Goal: Information Seeking & Learning: Learn about a topic

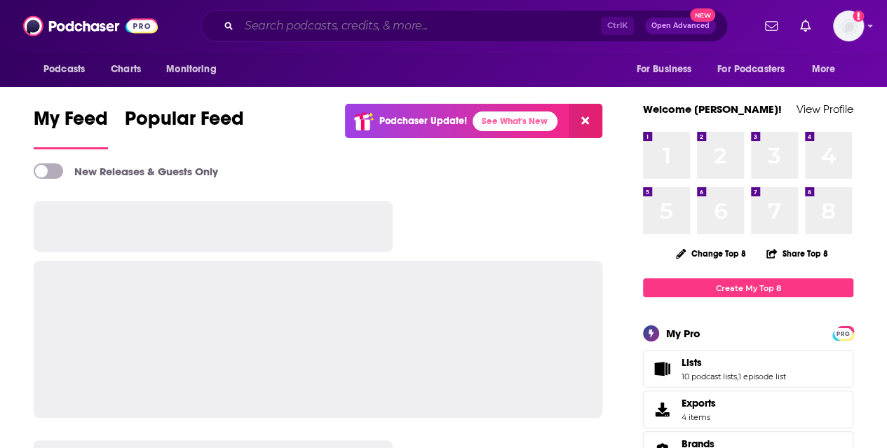
click at [360, 26] on input "Search podcasts, credits, & more..." at bounding box center [420, 26] width 362 height 22
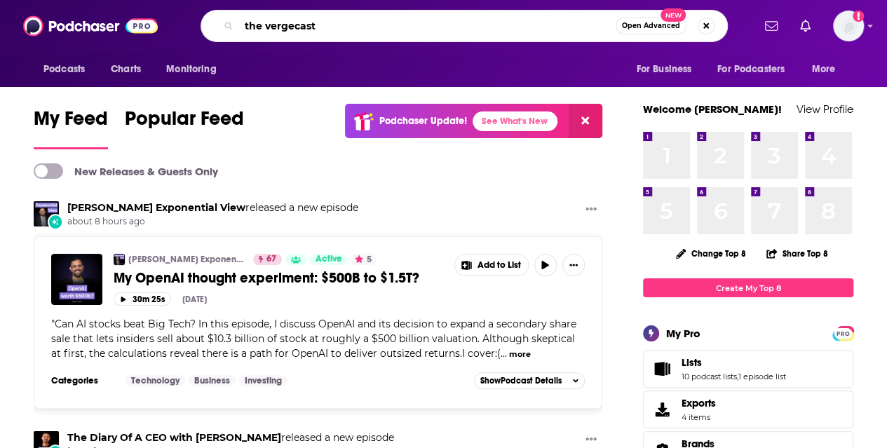
type input "the vergecast"
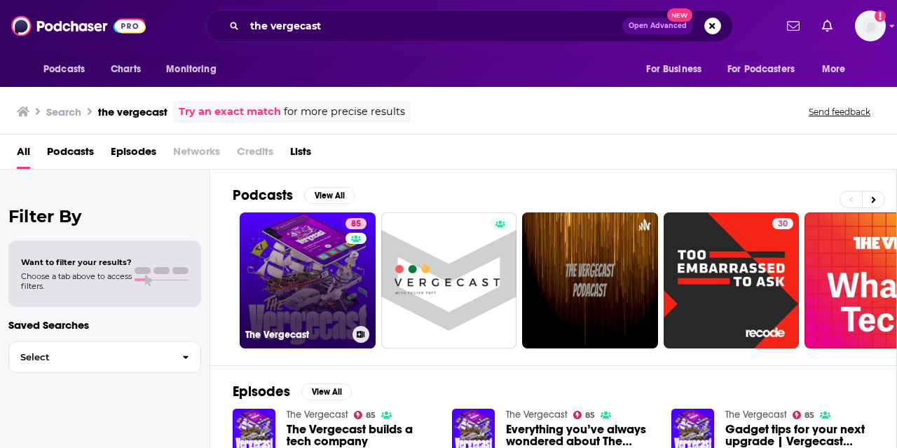
click at [301, 274] on link "85 The Vergecast" at bounding box center [308, 280] width 136 height 136
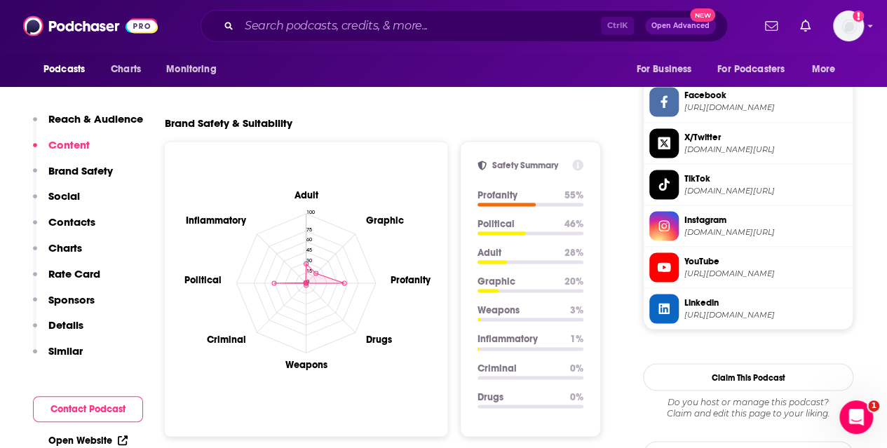
click at [108, 116] on p "Reach & Audience" at bounding box center [95, 118] width 95 height 13
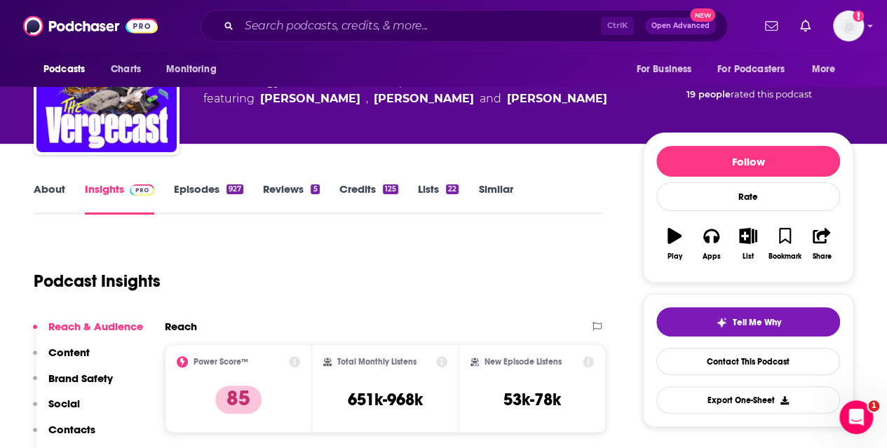
scroll to position [48, 0]
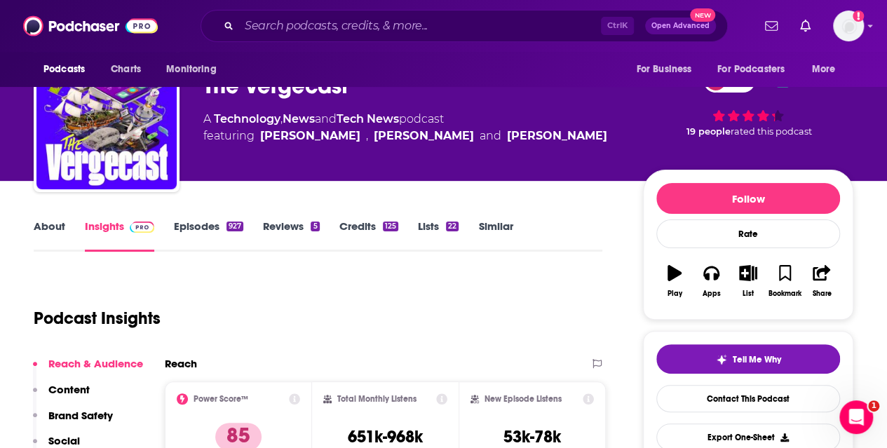
click at [195, 226] on link "Episodes 927" at bounding box center [208, 235] width 69 height 32
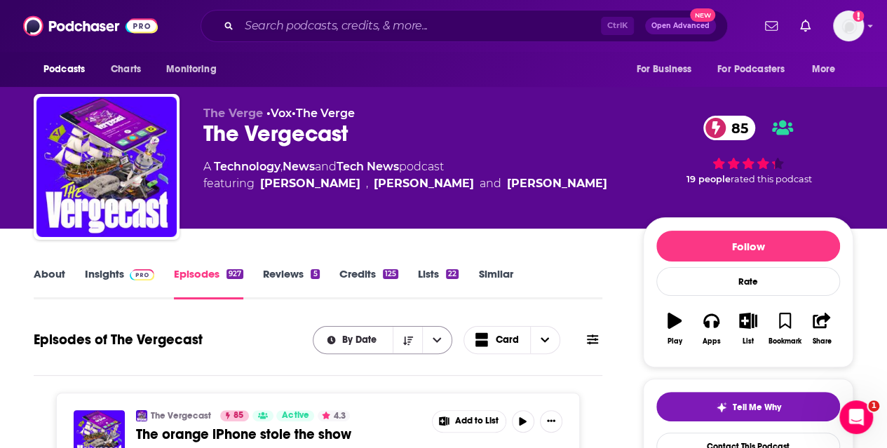
click at [428, 342] on button "open menu" at bounding box center [436, 340] width 29 height 27
click at [52, 275] on link "About" at bounding box center [50, 283] width 32 height 32
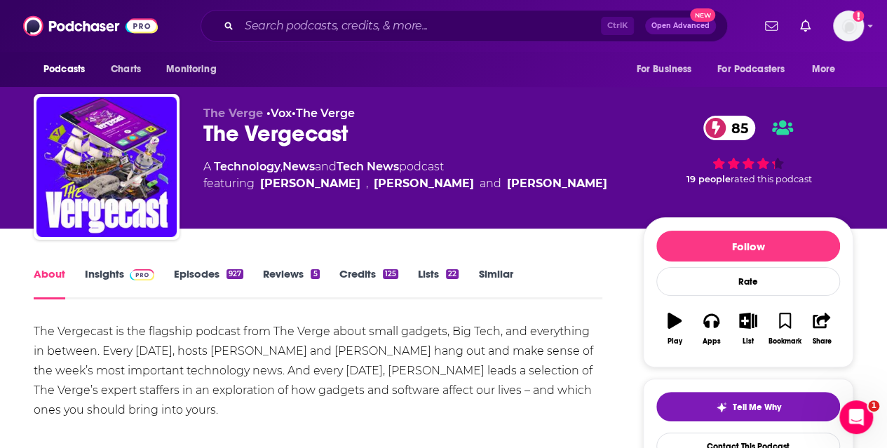
click at [104, 265] on div "About Insights Episodes 927 Reviews 5 Credits 125 Lists 22 Similar" at bounding box center [318, 282] width 568 height 34
click at [114, 274] on link "Insights" at bounding box center [119, 283] width 69 height 32
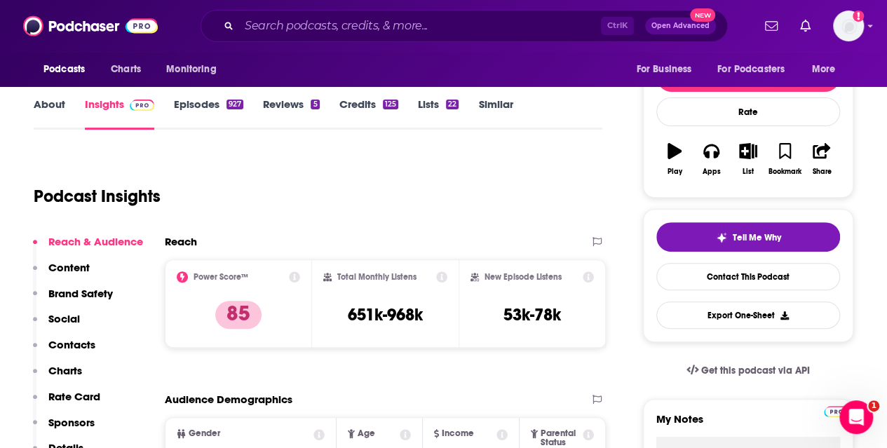
scroll to position [140, 0]
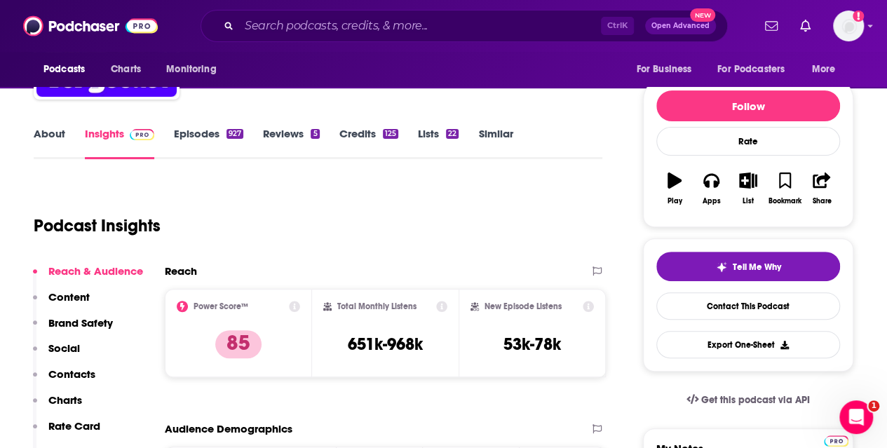
click at [193, 137] on link "Episodes 927" at bounding box center [208, 143] width 69 height 32
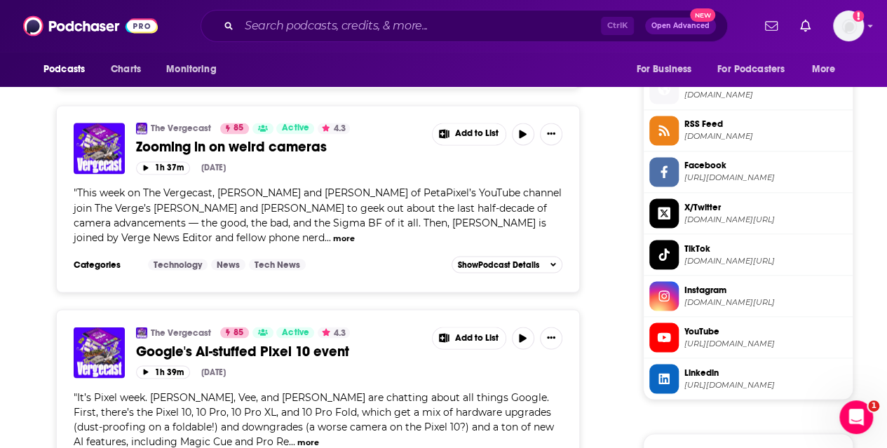
scroll to position [1191, 0]
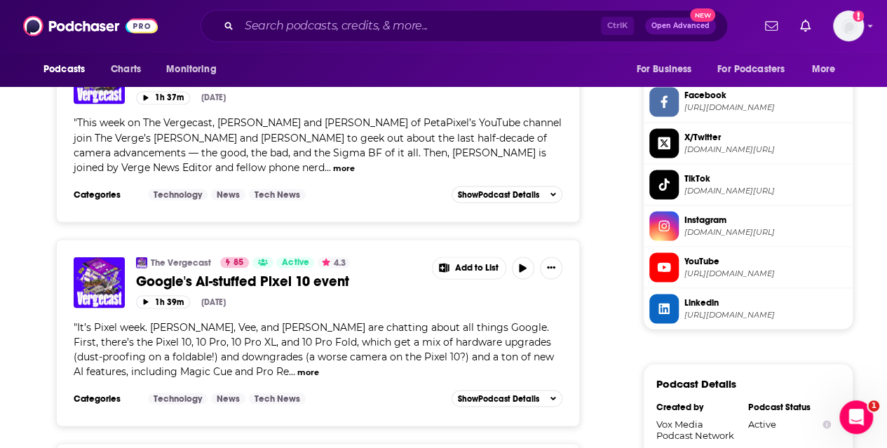
click at [297, 366] on button "more" at bounding box center [308, 372] width 22 height 12
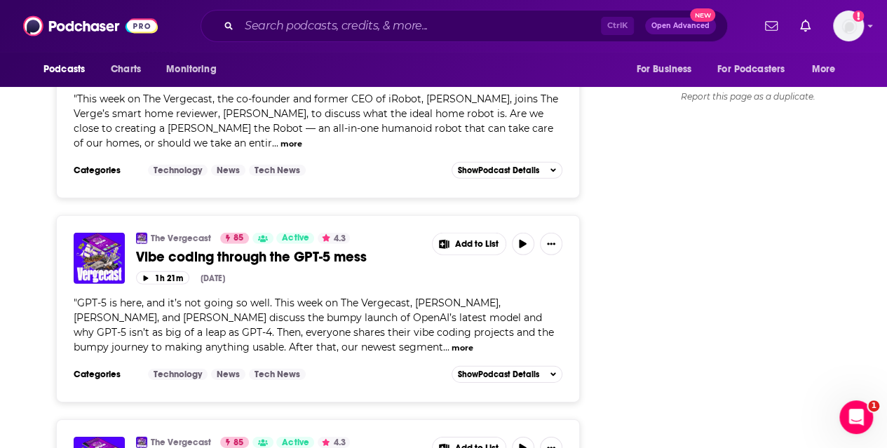
scroll to position [1962, 0]
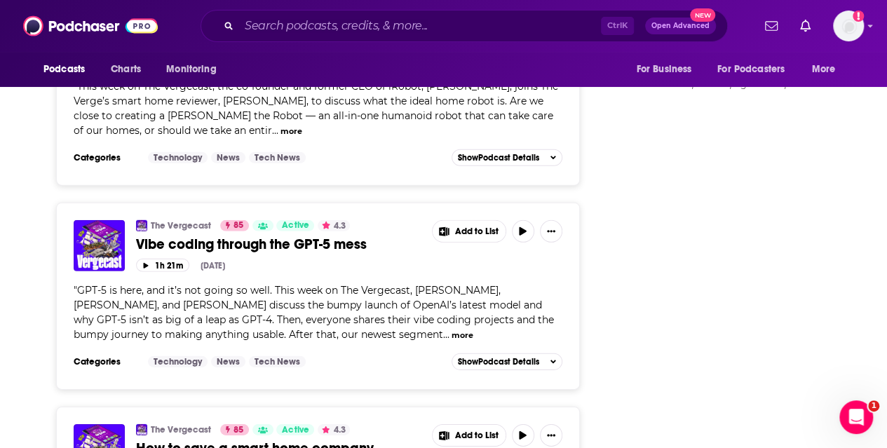
click at [451, 329] on button "more" at bounding box center [462, 335] width 22 height 12
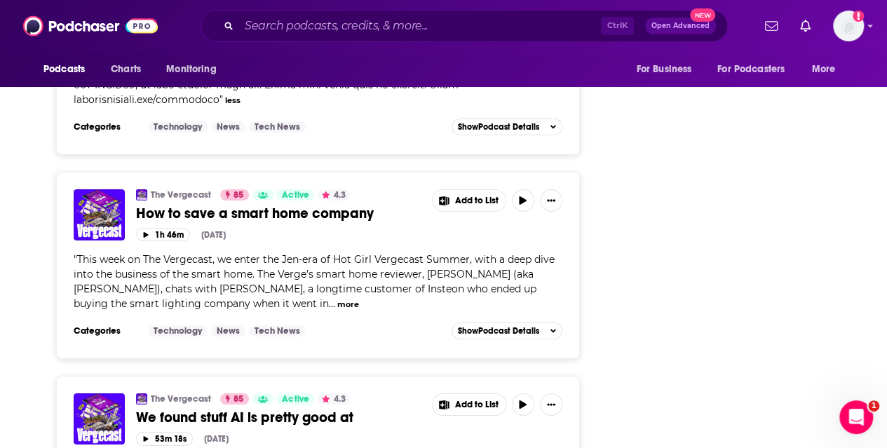
scroll to position [2453, 0]
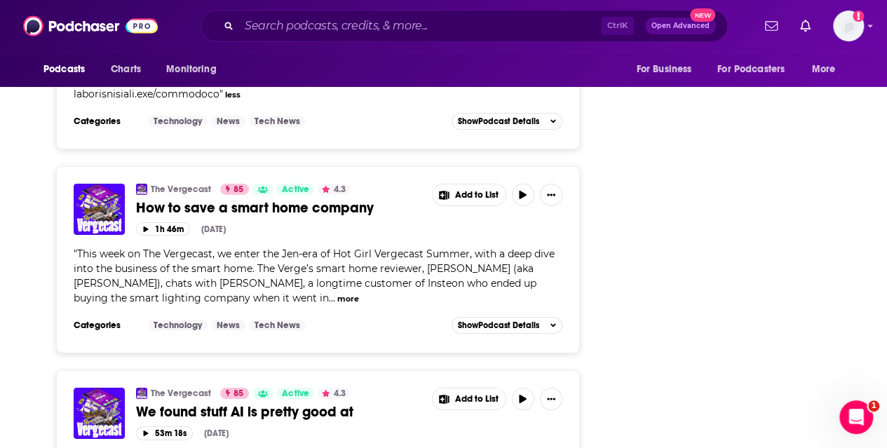
click at [279, 258] on span "" This week on The Vergecast, we enter the Jen-era of Hot Girl Vergecast Summer…" at bounding box center [314, 275] width 481 height 57
click at [337, 293] on button "more" at bounding box center [348, 299] width 22 height 12
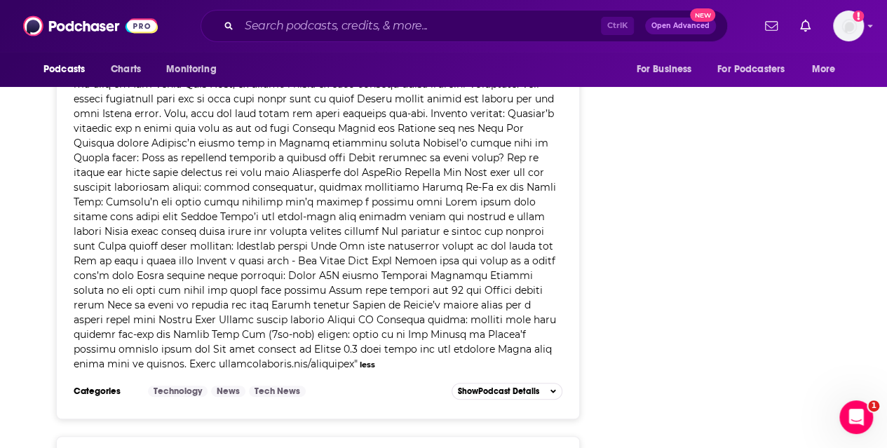
scroll to position [2944, 0]
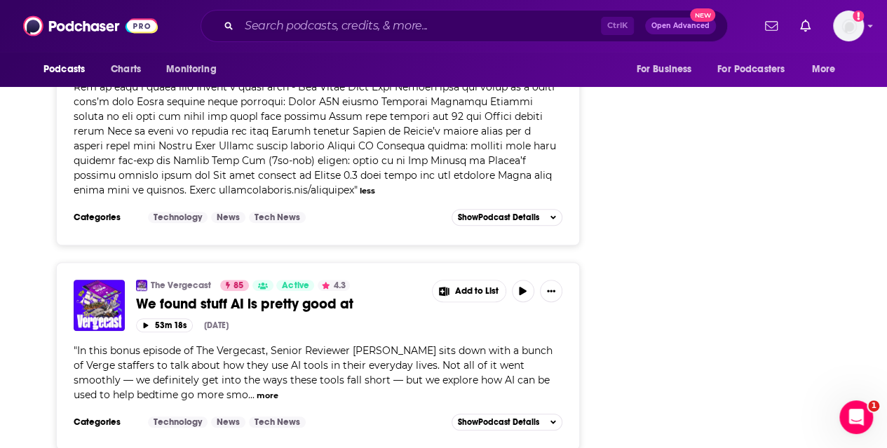
click at [257, 390] on button "more" at bounding box center [268, 396] width 22 height 12
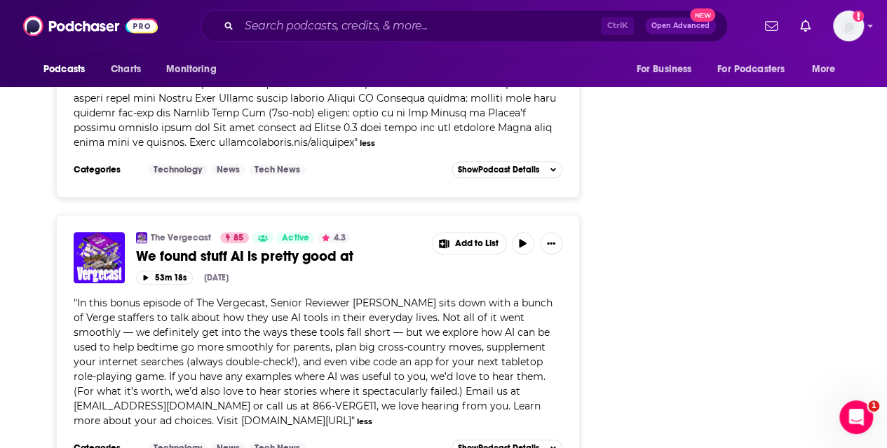
scroll to position [3014, 0]
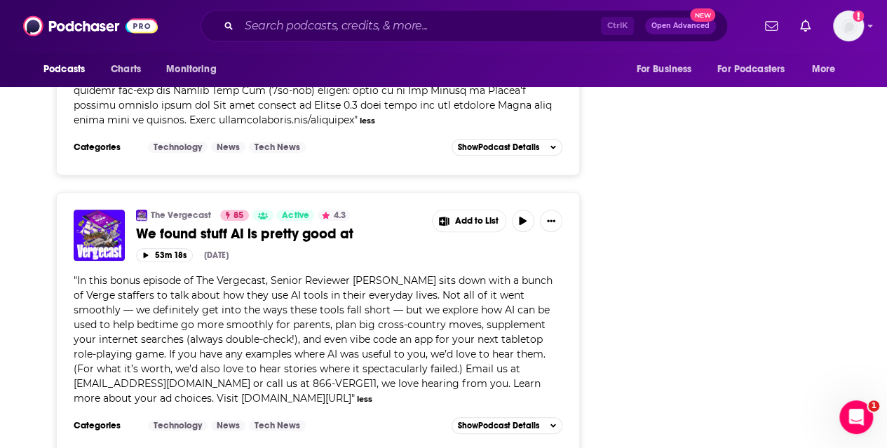
click at [357, 393] on button "less" at bounding box center [364, 399] width 15 height 12
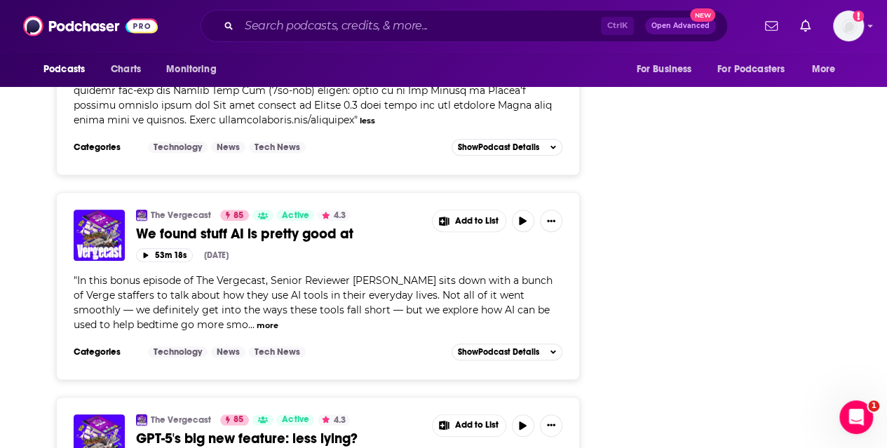
click at [257, 320] on button "more" at bounding box center [268, 326] width 22 height 12
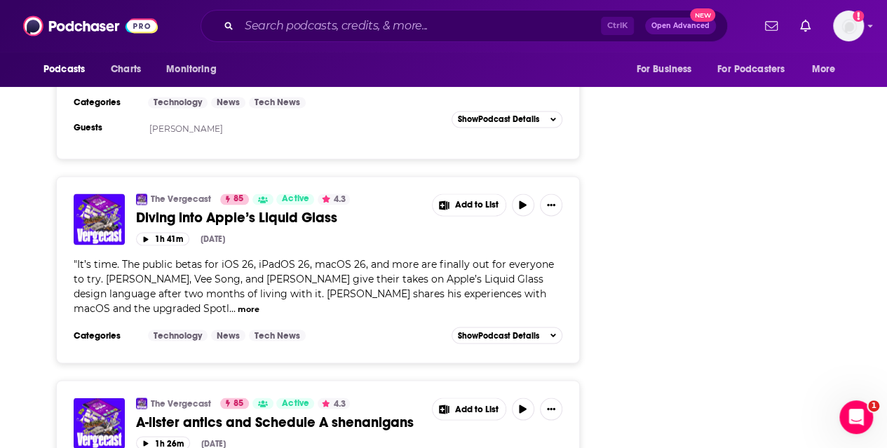
scroll to position [3785, 0]
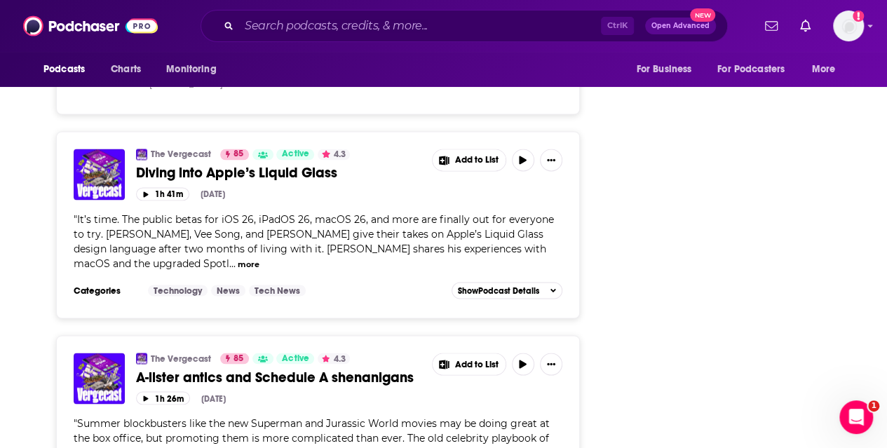
click at [251, 258] on button "more" at bounding box center [249, 264] width 22 height 12
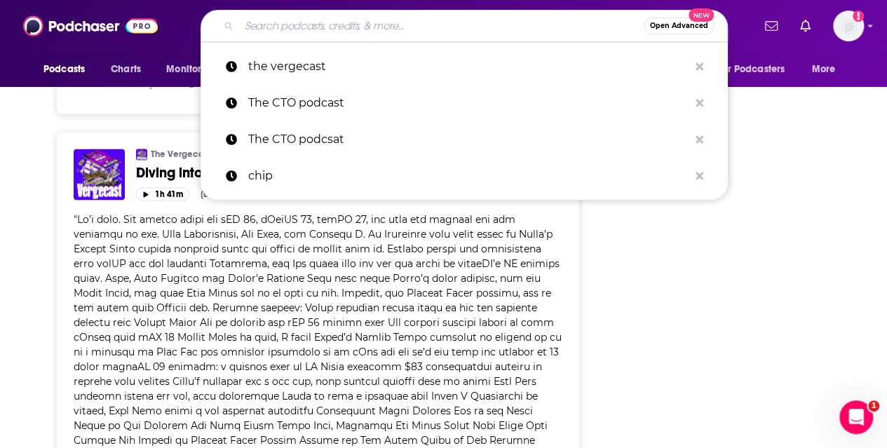
click at [318, 28] on input "Search podcasts, credits, & more..." at bounding box center [441, 26] width 404 height 22
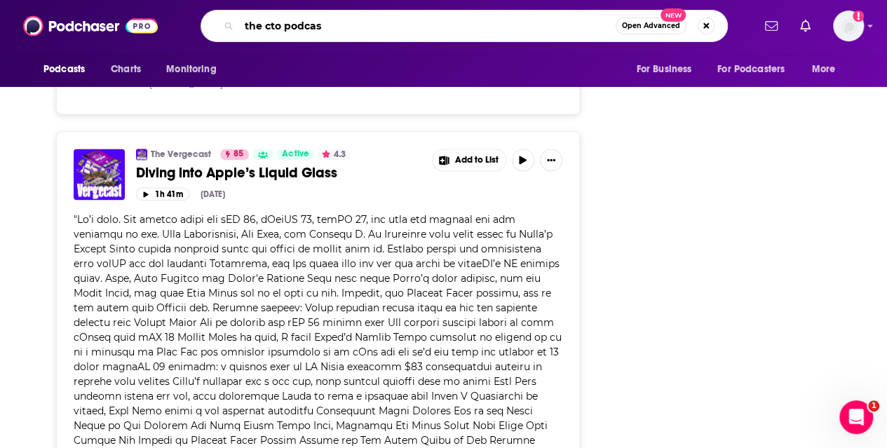
type input "the cto podcast"
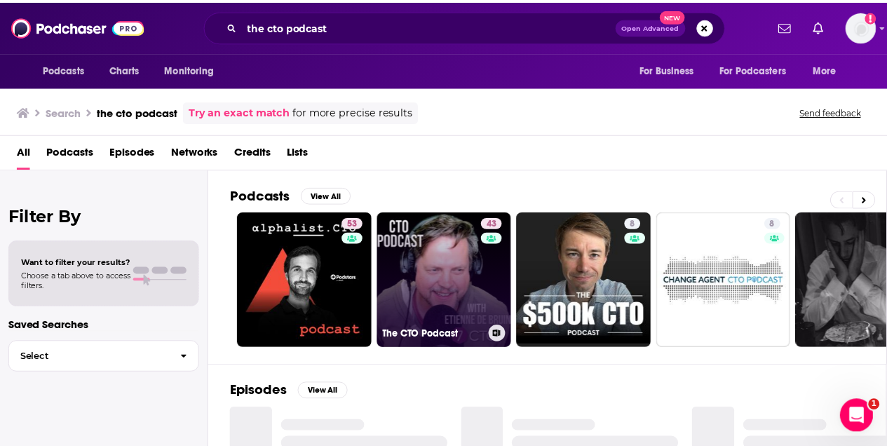
scroll to position [70, 0]
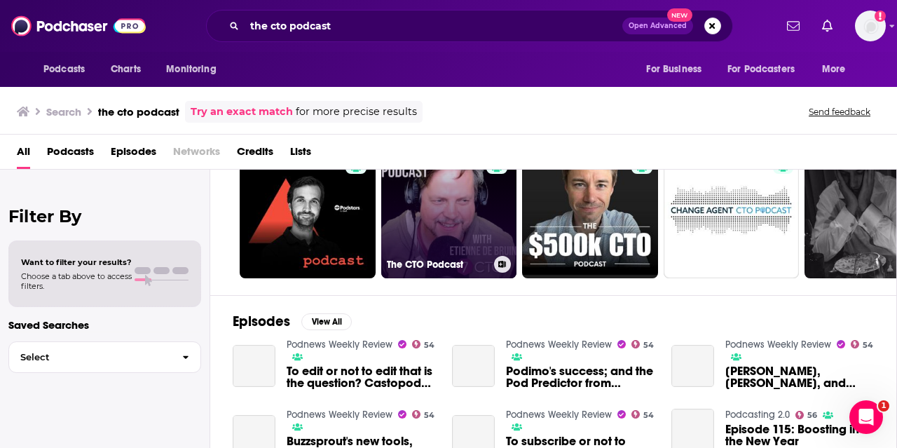
click at [442, 211] on link "43 The CTO Podcast" at bounding box center [449, 210] width 136 height 136
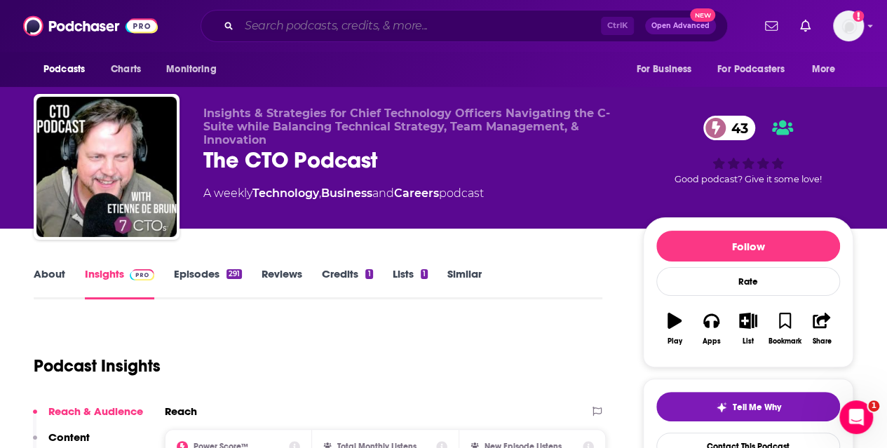
click at [356, 33] on input "Search podcasts, credits, & more..." at bounding box center [420, 26] width 362 height 22
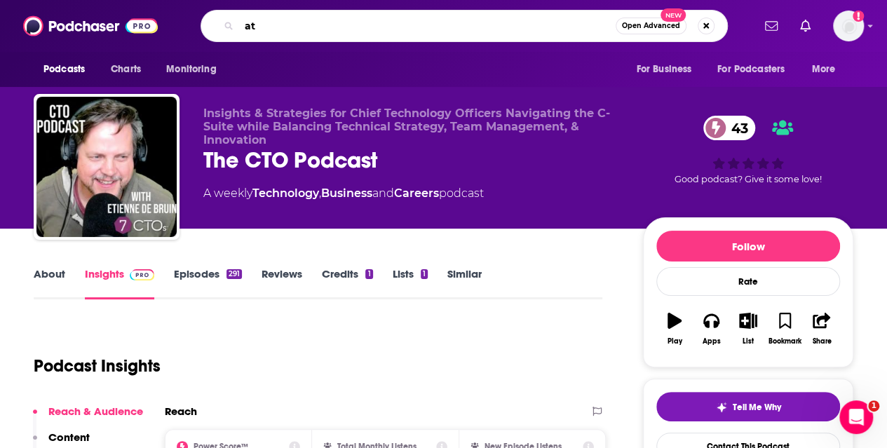
type input "a"
type input "technovation podcast"
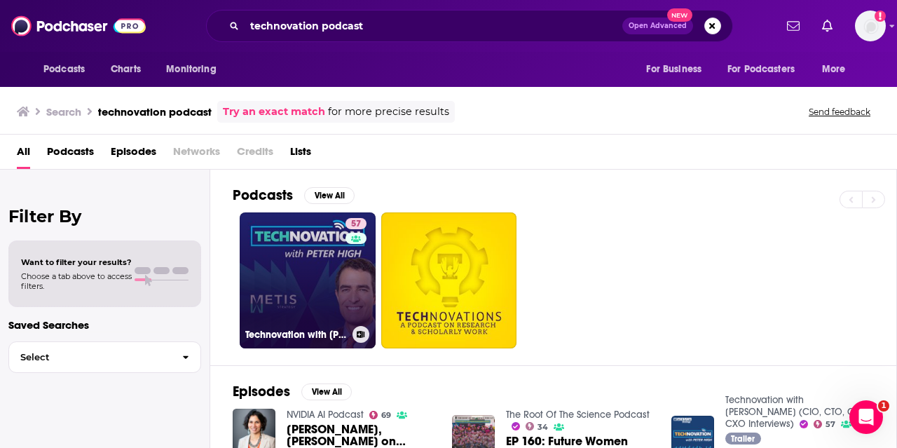
click at [315, 278] on link "57 Technovation with [PERSON_NAME] (CIO, CTO, CDO, CXO Interviews)" at bounding box center [308, 280] width 136 height 136
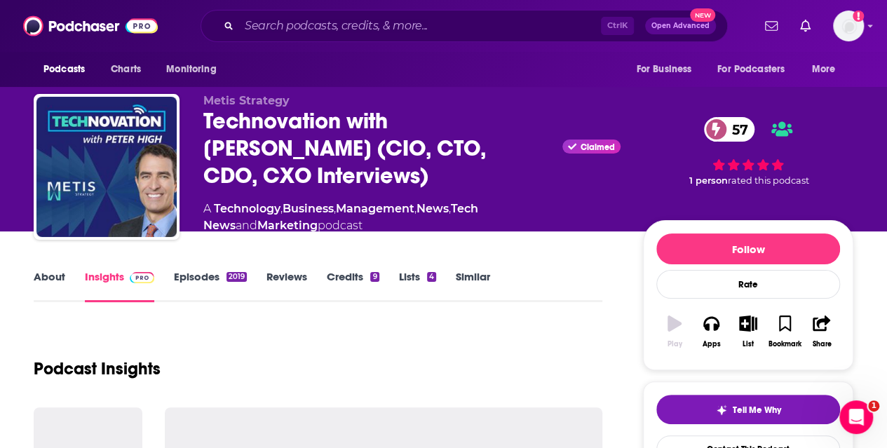
click at [315, 278] on div "Reviews" at bounding box center [296, 286] width 60 height 32
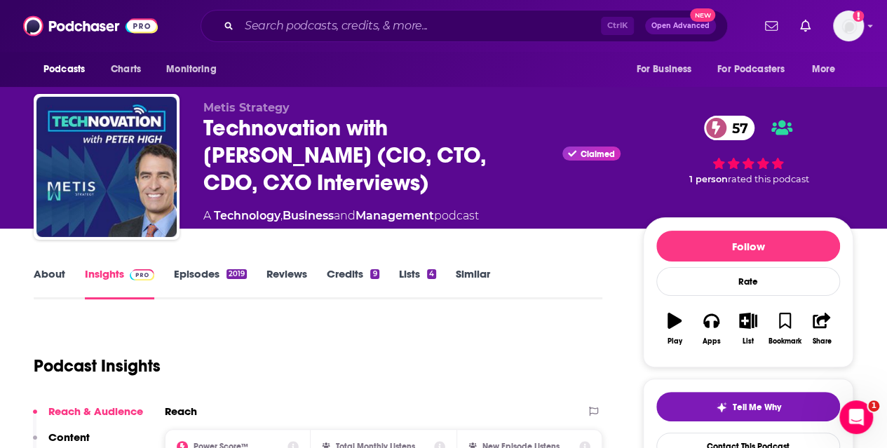
scroll to position [70, 0]
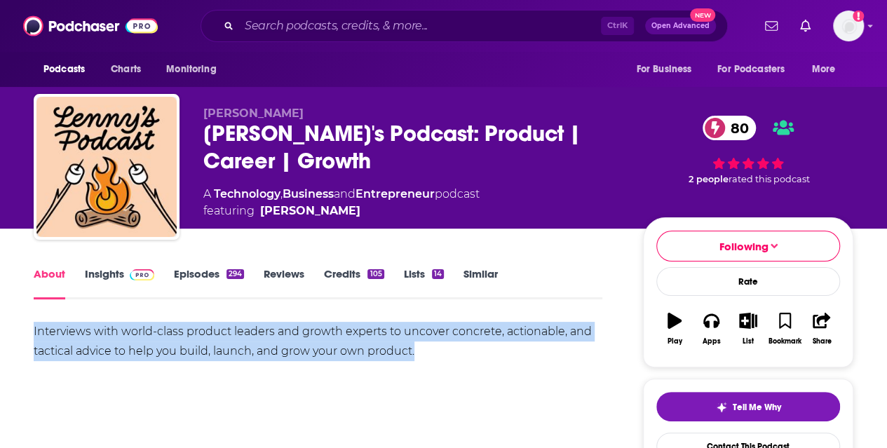
drag, startPoint x: 414, startPoint y: 343, endPoint x: 0, endPoint y: 312, distance: 414.7
copy div "Interviews with world-class product leaders and growth experts to uncover concr…"
drag, startPoint x: 357, startPoint y: 340, endPoint x: 246, endPoint y: 369, distance: 115.1
click at [246, 369] on div "Interviews with world-class product leaders and growth experts to uncover concr…" at bounding box center [318, 371] width 568 height 98
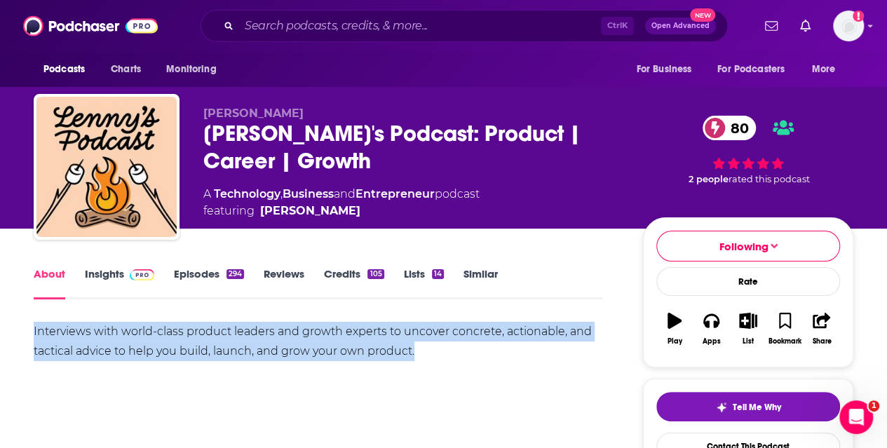
click at [111, 270] on link "Insights" at bounding box center [119, 283] width 69 height 32
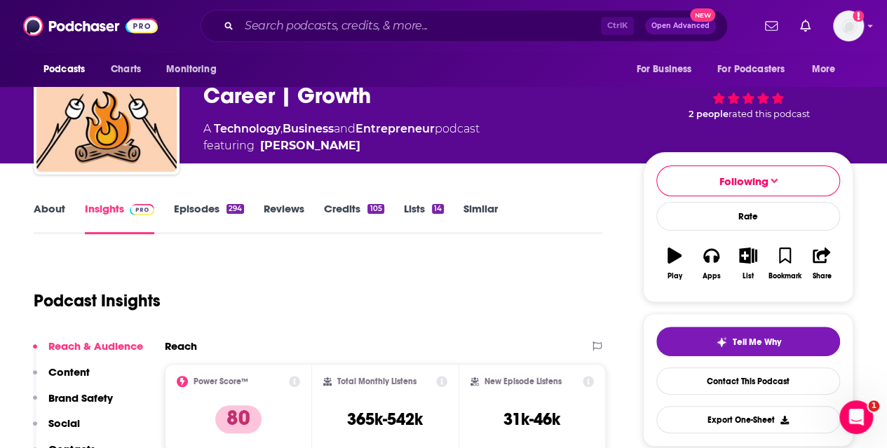
scroll to position [210, 0]
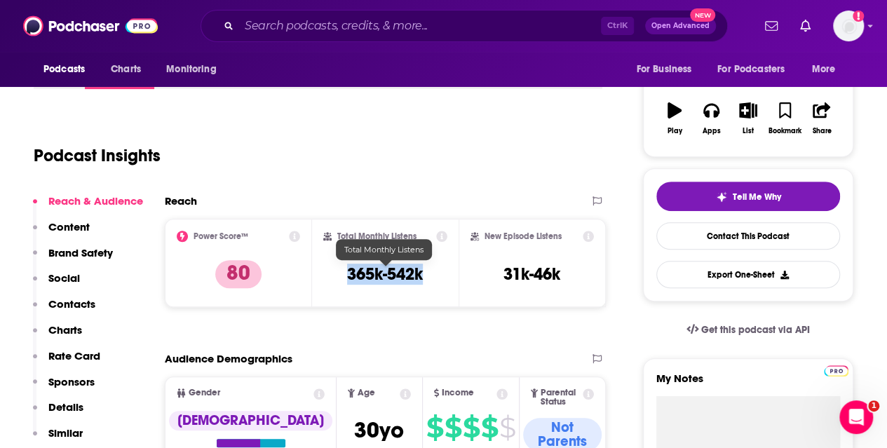
drag, startPoint x: 437, startPoint y: 275, endPoint x: 348, endPoint y: 274, distance: 89.0
click at [348, 274] on div "Total Monthly Listens 365k-542k" at bounding box center [385, 263] width 125 height 64
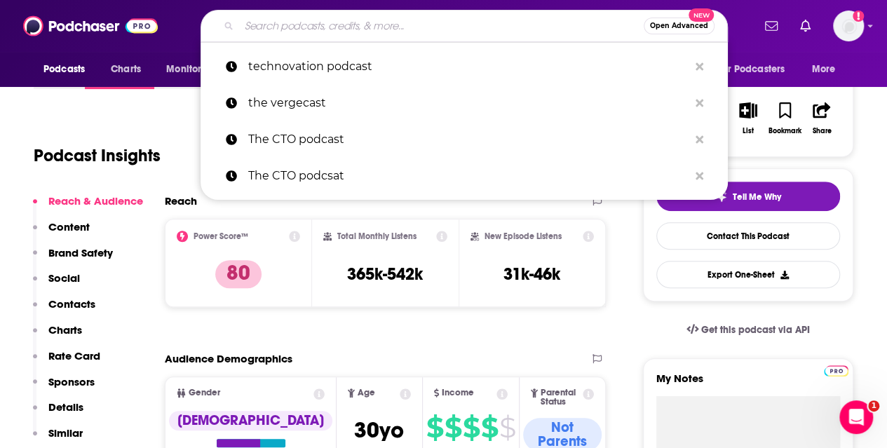
click at [367, 26] on input "Search podcasts, credits, & more..." at bounding box center [441, 26] width 404 height 22
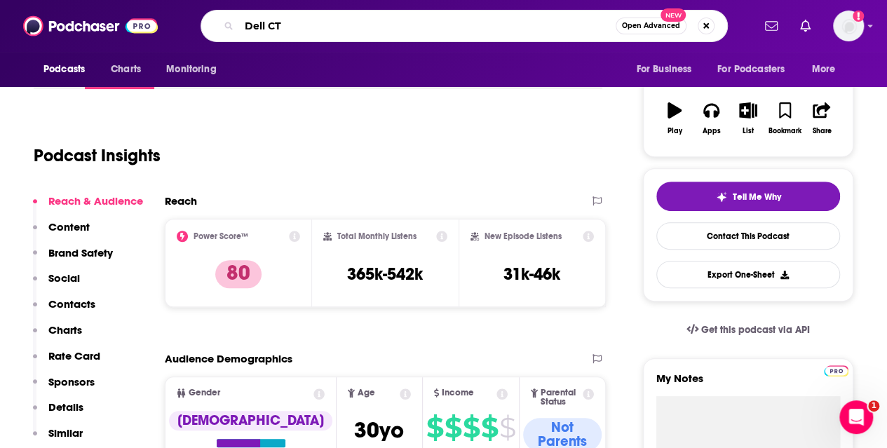
type input "Dell CTO"
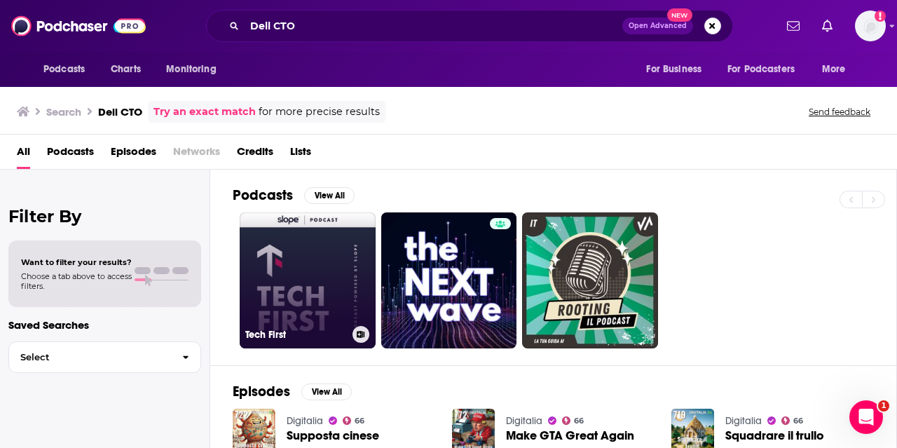
click at [344, 256] on link "Tech First" at bounding box center [308, 280] width 136 height 136
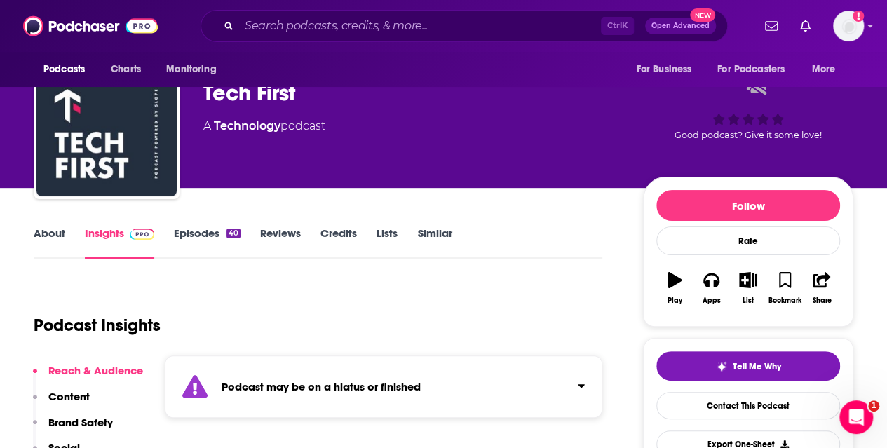
scroll to position [140, 0]
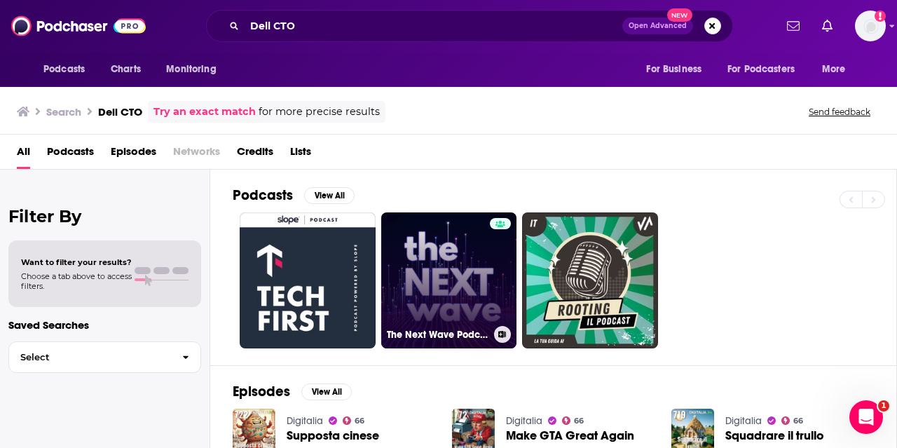
click at [457, 260] on link "The Next Wave Podcast" at bounding box center [449, 280] width 136 height 136
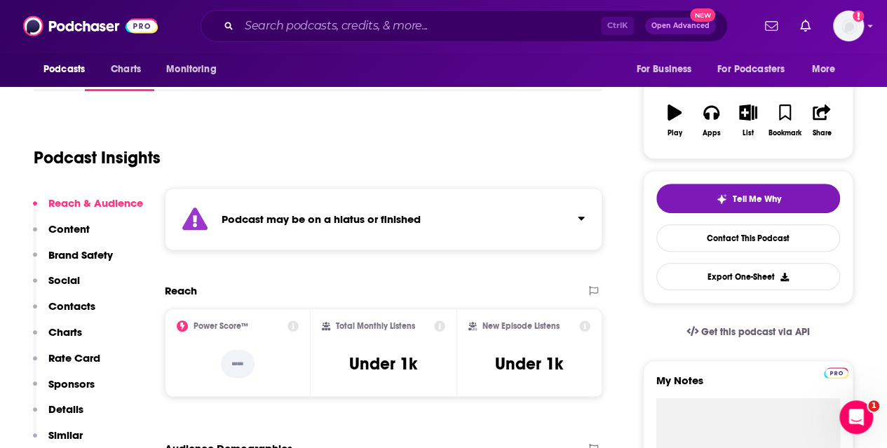
scroll to position [210, 0]
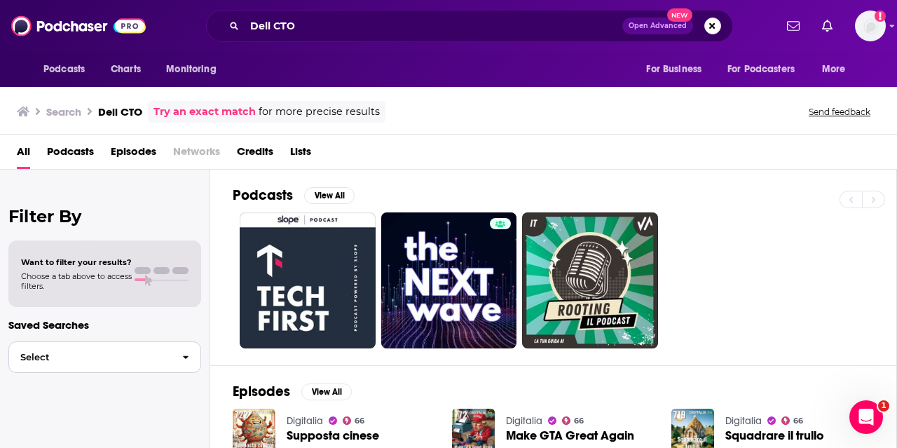
click at [156, 358] on span "Select" at bounding box center [90, 357] width 162 height 9
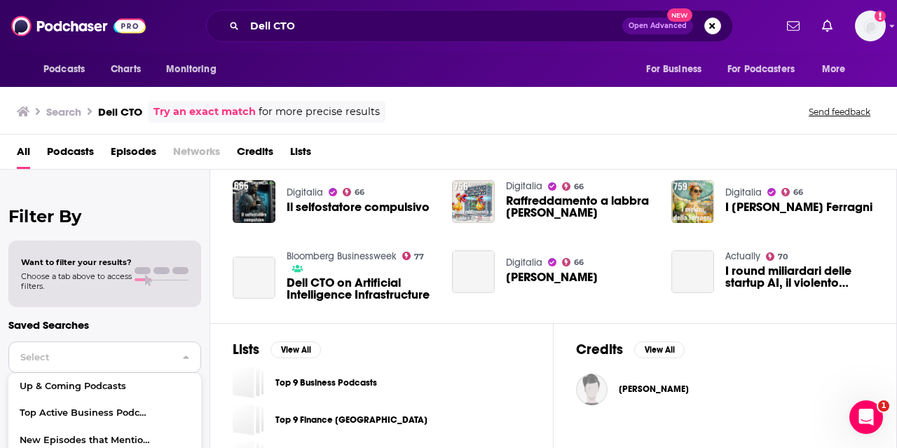
scroll to position [336, 0]
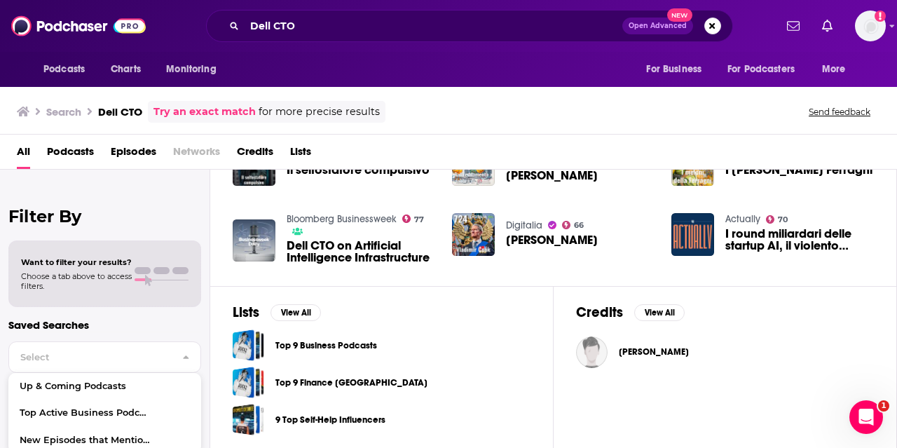
click at [54, 219] on h2 "Filter By" at bounding box center [104, 216] width 193 height 20
click at [112, 288] on span "Choose a tab above to access filters." at bounding box center [76, 281] width 111 height 20
click at [130, 274] on span "Choose a tab above to access filters." at bounding box center [76, 281] width 111 height 20
click at [74, 151] on span "Podcasts" at bounding box center [70, 154] width 47 height 29
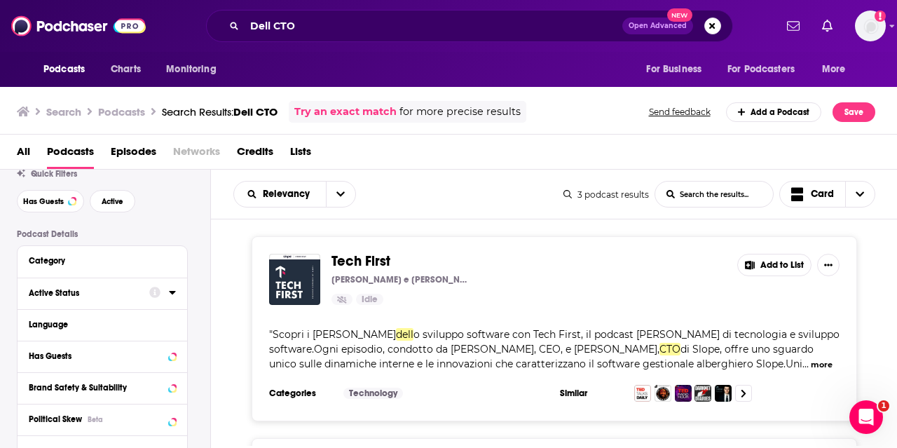
scroll to position [70, 0]
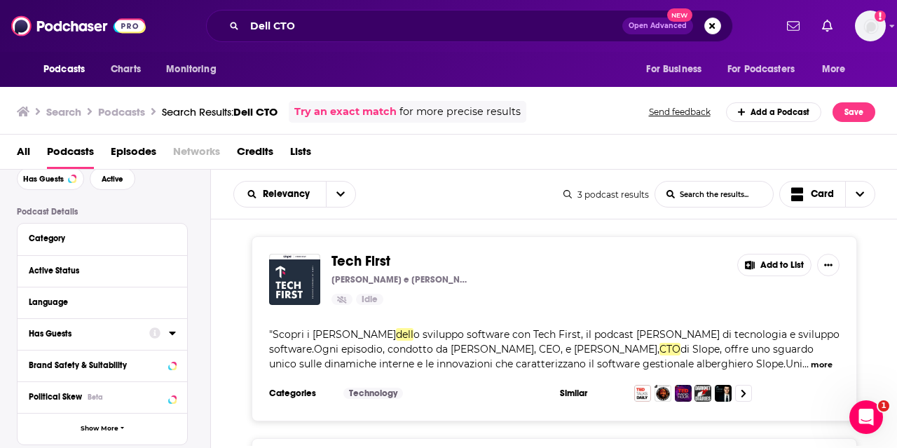
click at [135, 336] on div "Has Guests" at bounding box center [84, 334] width 111 height 10
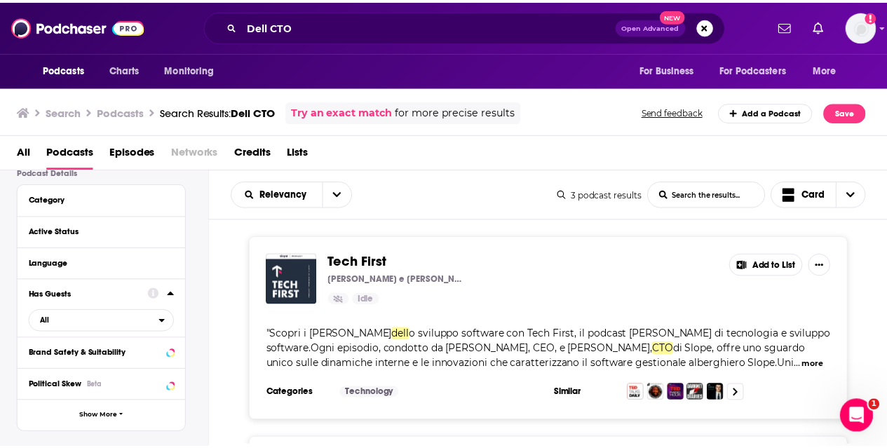
scroll to position [140, 0]
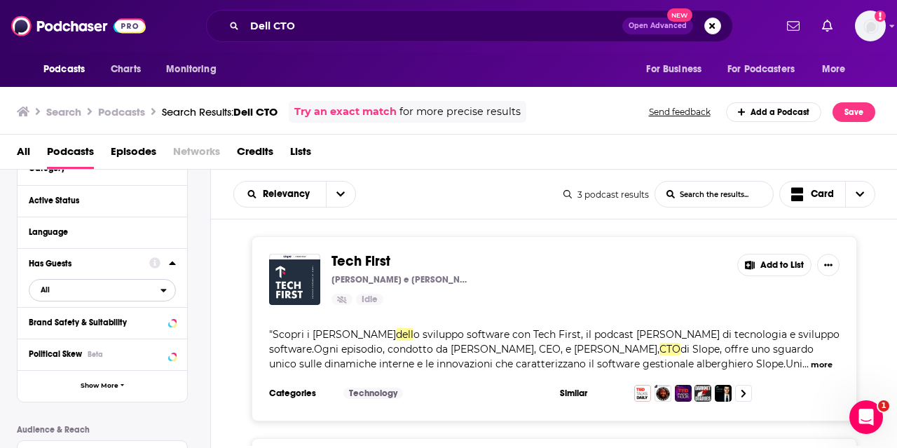
click at [77, 284] on span "All" at bounding box center [94, 289] width 131 height 18
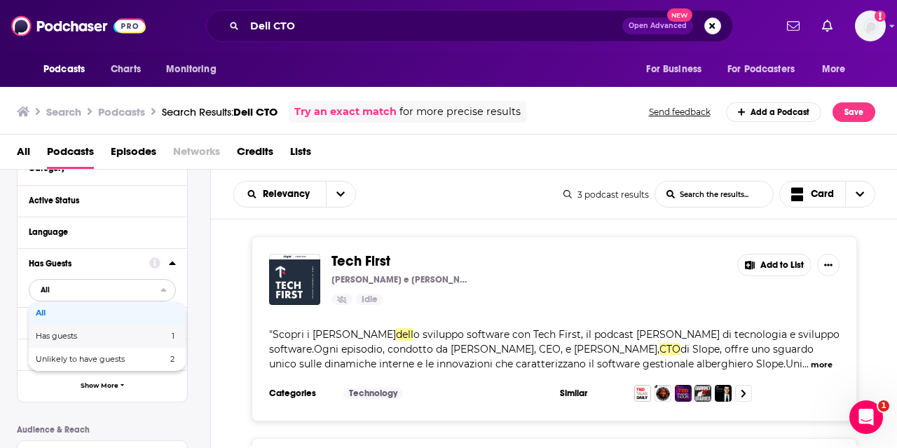
click at [64, 339] on span "Has guests" at bounding box center [79, 336] width 87 height 8
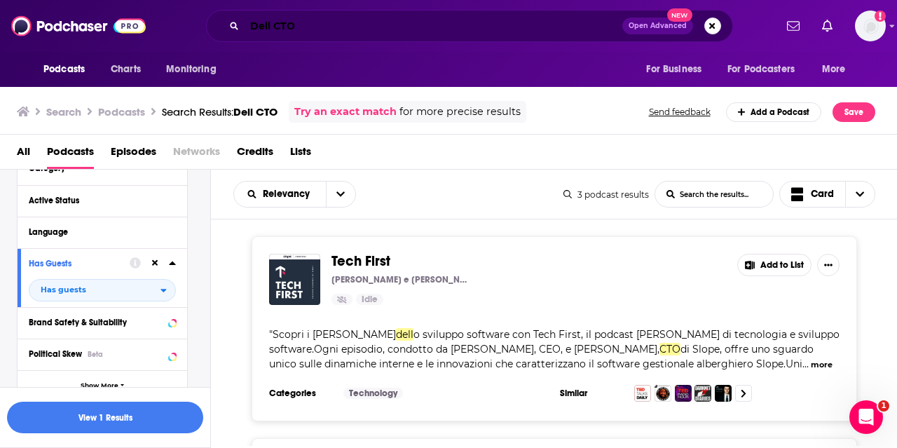
click at [363, 33] on input "Dell CTO" at bounding box center [434, 26] width 378 height 22
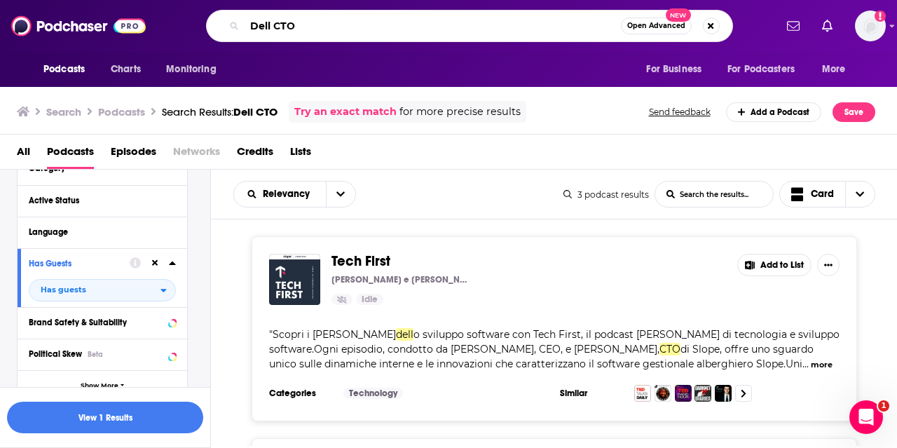
paste input "aily Tech News Show​"
type input "Daily Tech News Show​"
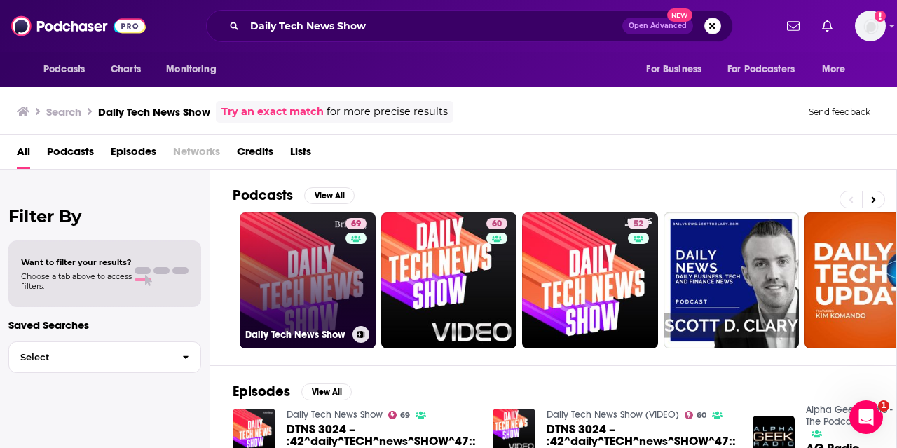
click at [350, 281] on div "69" at bounding box center [358, 272] width 25 height 108
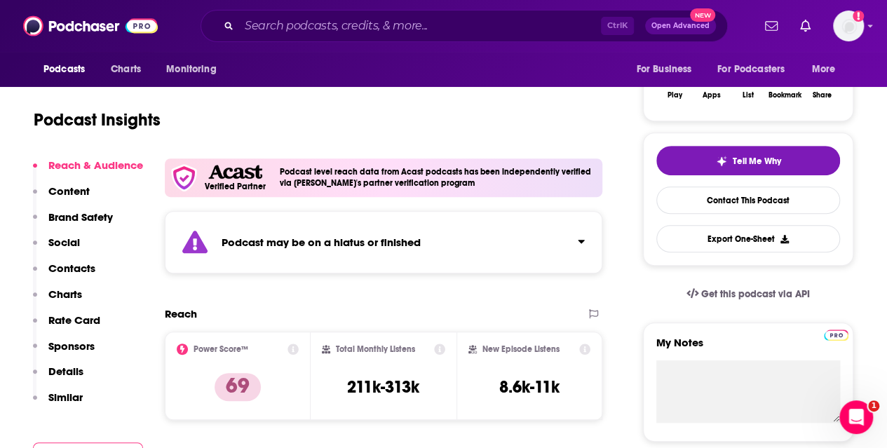
scroll to position [247, 0]
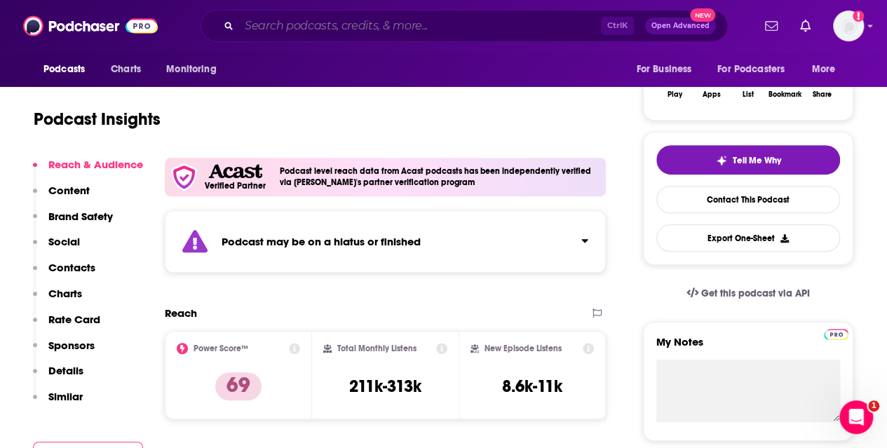
click at [404, 22] on input "Search podcasts, credits, & more..." at bounding box center [420, 26] width 362 height 22
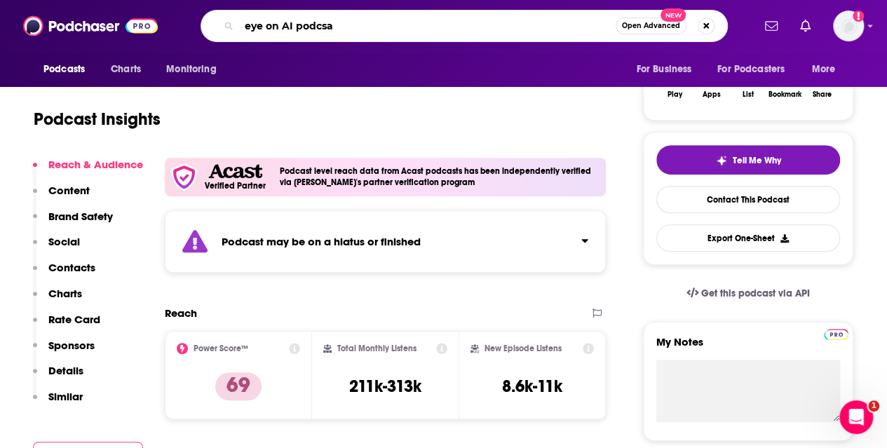
type input "eye on AI podcsat"
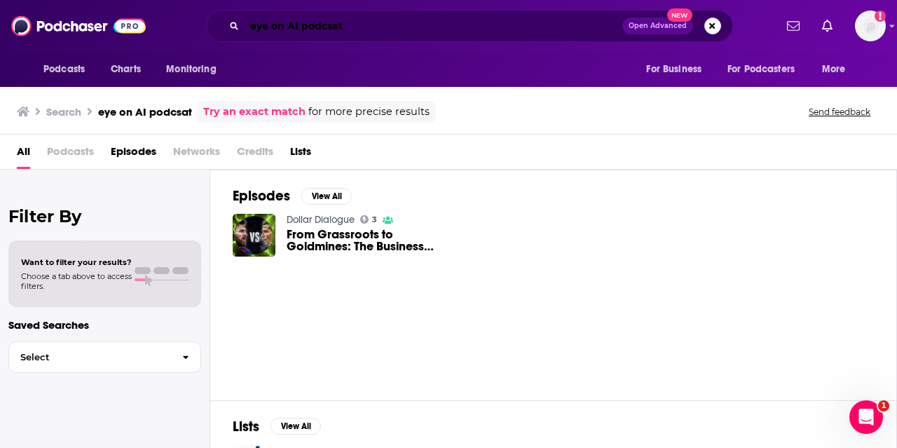
click at [378, 21] on input "eye on AI podcsat" at bounding box center [434, 26] width 378 height 22
